Goal: Information Seeking & Learning: Learn about a topic

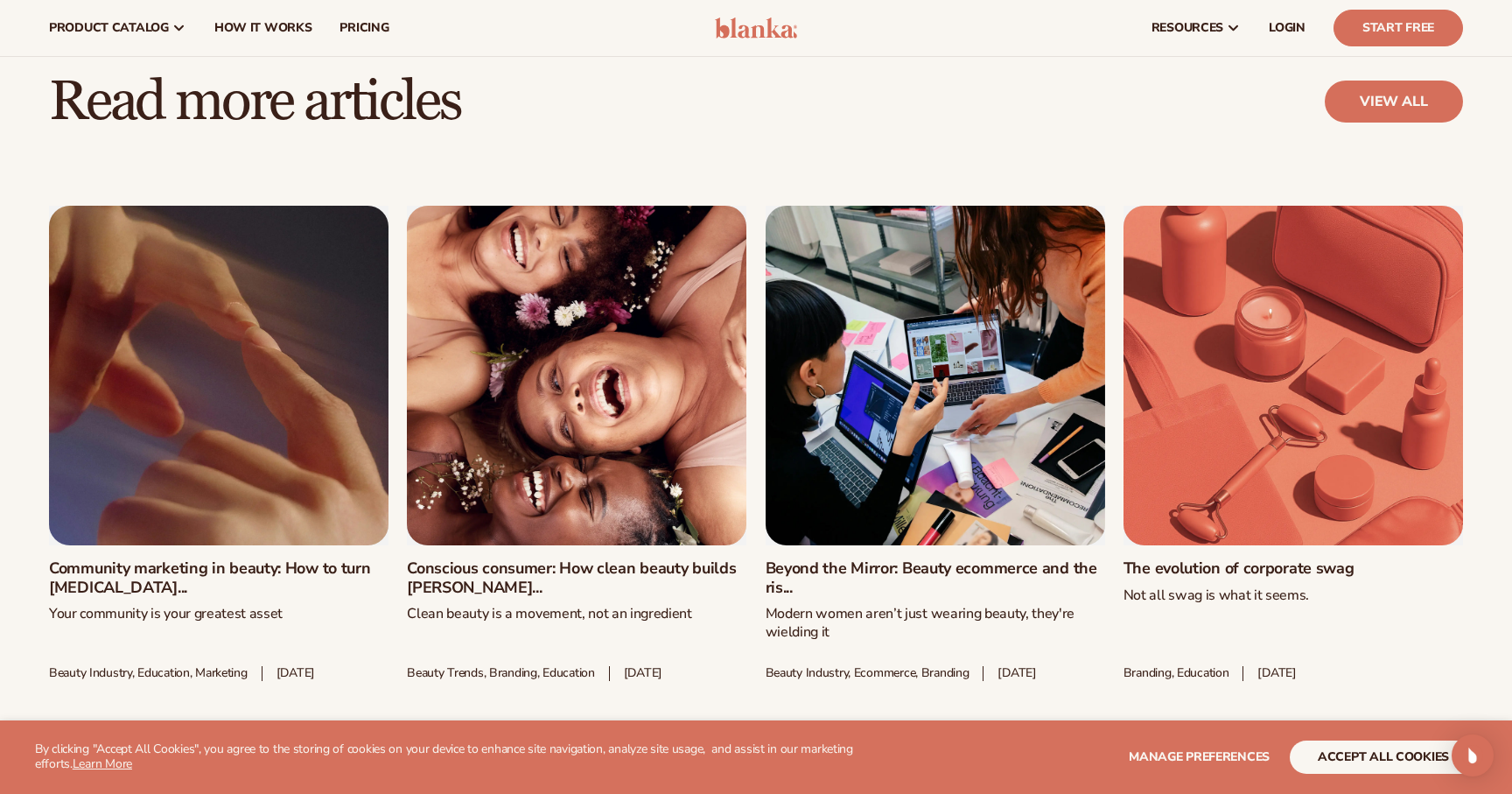
scroll to position [6388, 0]
